Goal: Transaction & Acquisition: Purchase product/service

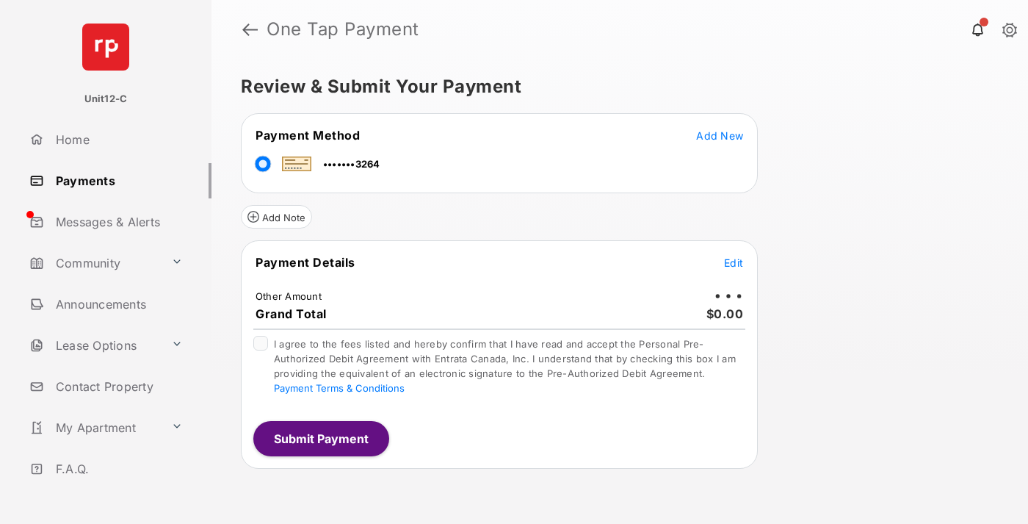
click at [734, 262] on span "Edit" at bounding box center [733, 262] width 19 height 12
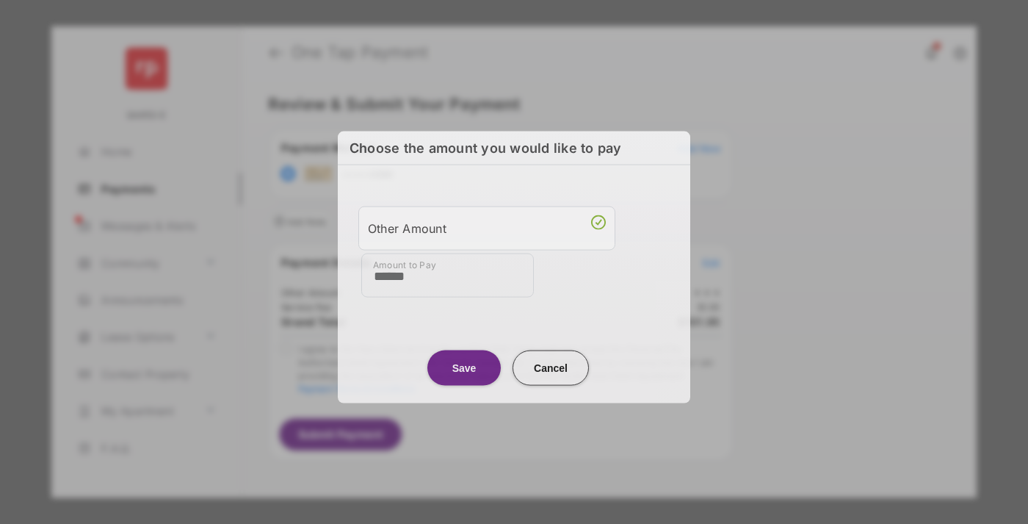
type input "******"
click at [464, 364] on button "Save" at bounding box center [463, 367] width 73 height 35
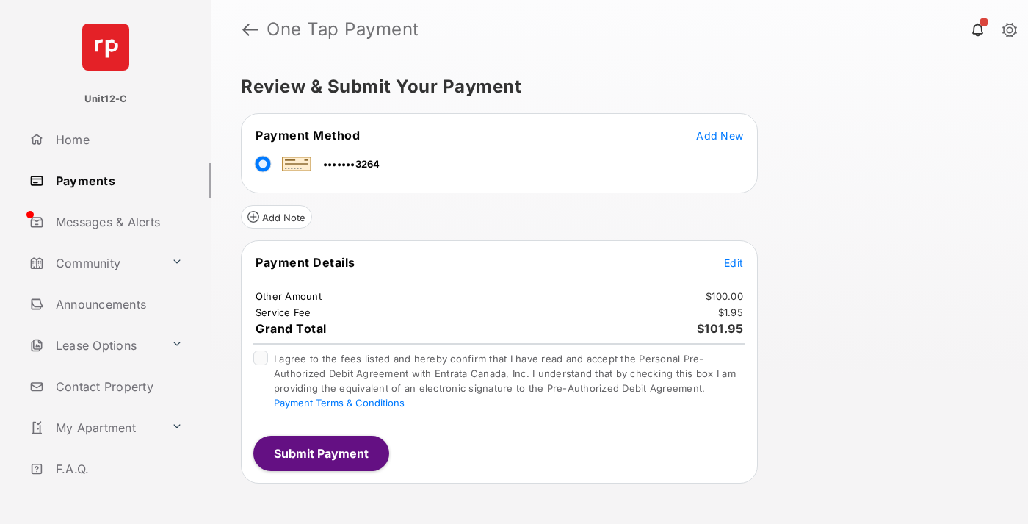
click at [734, 262] on span "Edit" at bounding box center [733, 262] width 19 height 12
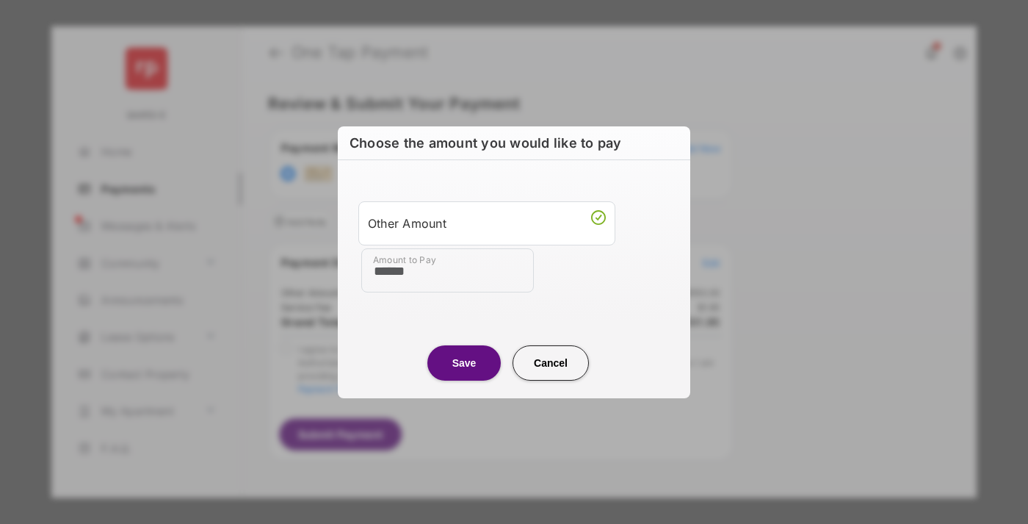
click at [464, 362] on button "Save" at bounding box center [463, 362] width 73 height 35
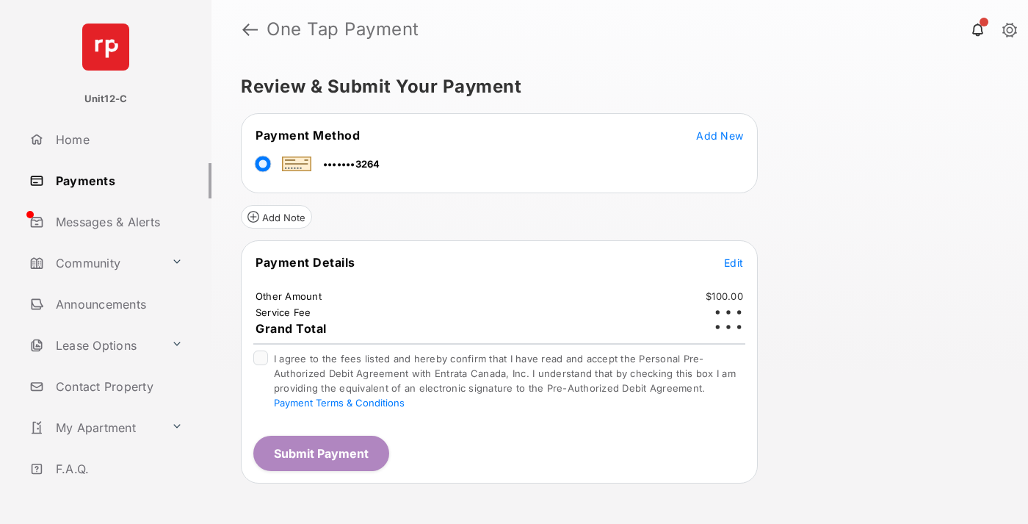
click at [320, 452] on button "Submit Payment" at bounding box center [321, 453] width 136 height 35
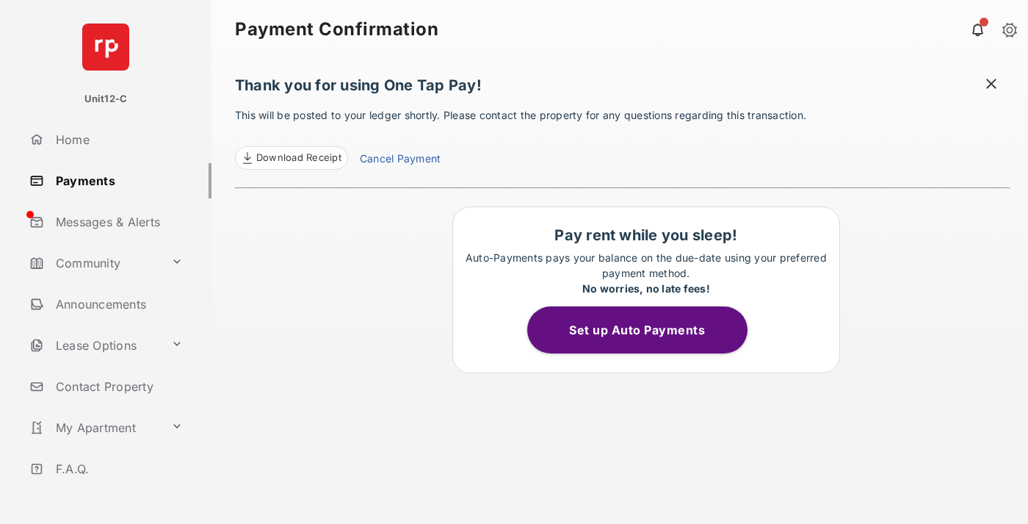
click at [991, 85] on span at bounding box center [991, 85] width 15 height 18
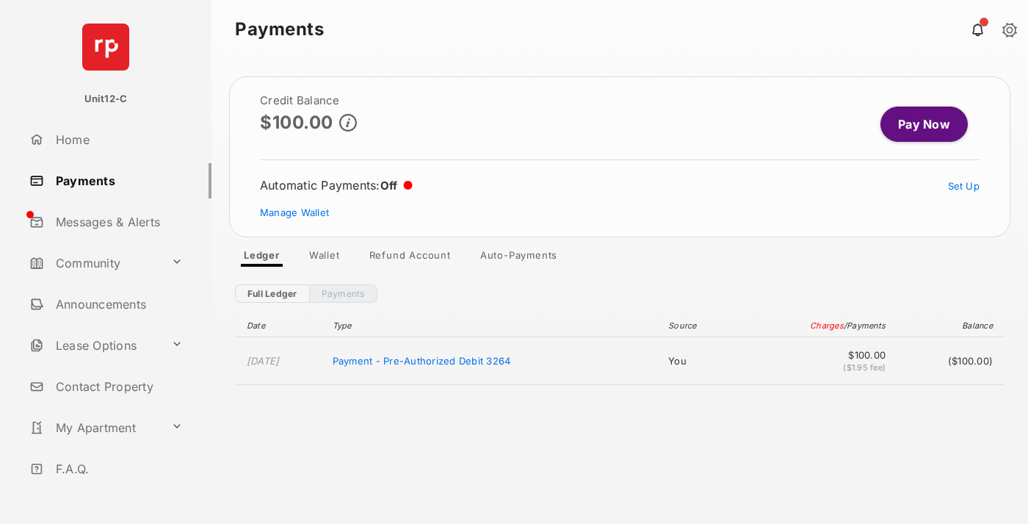
click at [295, 212] on link "Manage Wallet" at bounding box center [294, 212] width 69 height 12
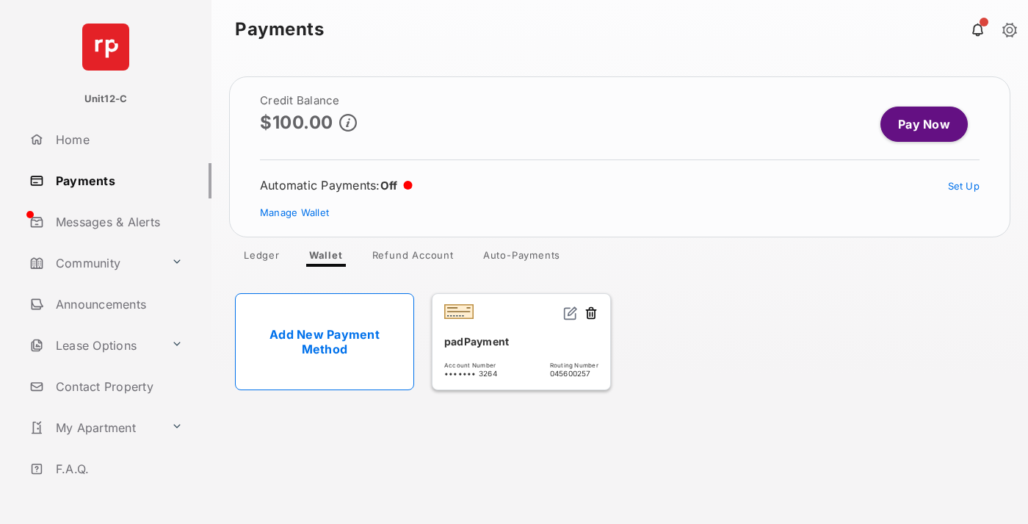
click at [591, 314] on button at bounding box center [591, 314] width 15 height 17
